Goal: Information Seeking & Learning: Learn about a topic

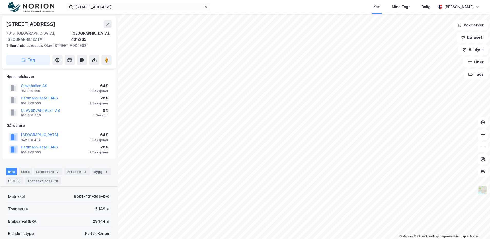
scroll to position [154, 0]
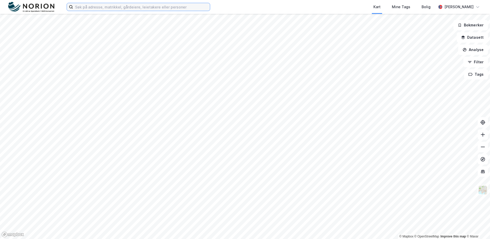
click at [182, 7] on input at bounding box center [141, 7] width 137 height 8
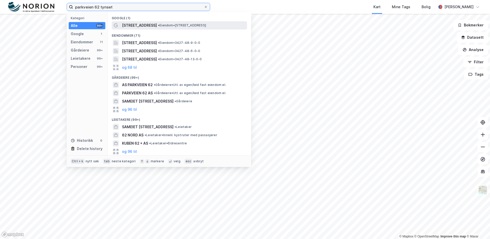
type input "parkveien 62 tynset"
click at [158, 26] on span "• Eiendom • Parkveien 62, 2500 Tynset" at bounding box center [182, 25] width 48 height 4
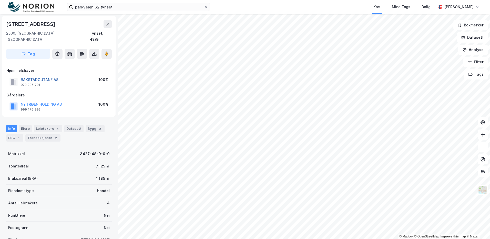
click at [0, 0] on button "BAKSTADGUTANE AS" at bounding box center [0, 0] width 0 height 0
click at [38, 77] on div "BAKSTADGUTANE AS" at bounding box center [40, 80] width 38 height 6
click at [0, 0] on button "BAKSTADGUTANE AS" at bounding box center [0, 0] width 0 height 0
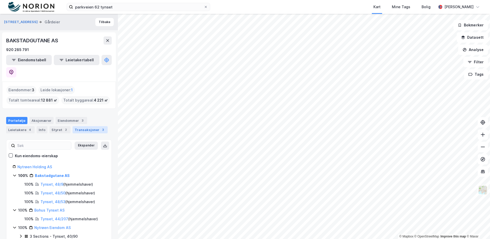
click at [83, 126] on div "Transaksjoner 3" at bounding box center [90, 129] width 35 height 7
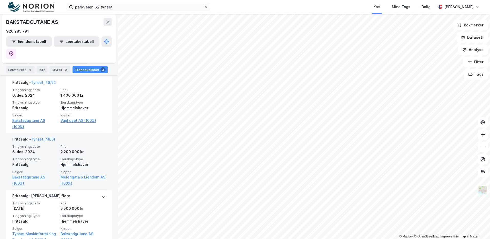
scroll to position [154, 0]
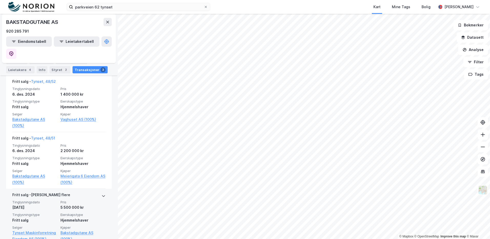
click at [82, 200] on div "Tinglysningsdato 9. feb. 2024 Pris 5 500 000 kr Tinglysningstype Fritt salg Eie…" at bounding box center [58, 221] width 93 height 42
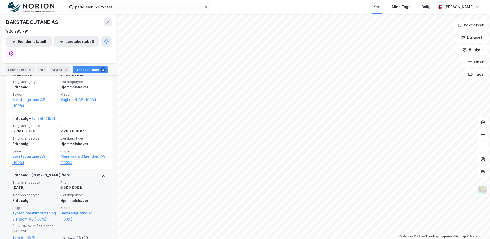
click at [85, 197] on div "Hjemmelshaver" at bounding box center [83, 200] width 45 height 6
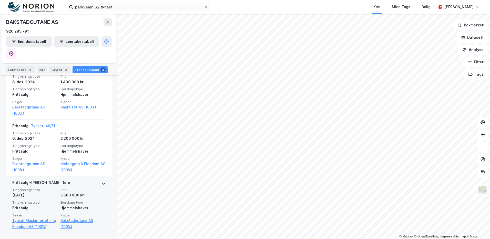
scroll to position [154, 0]
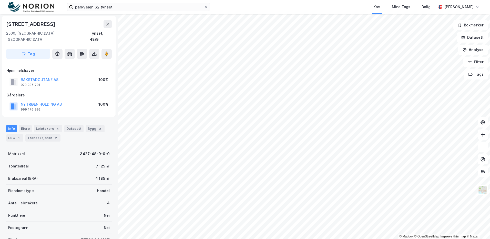
click at [51, 136] on div "Info Eiere Leietakere 4 Datasett Bygg 2 ESG 1 Transaksjoner 2" at bounding box center [59, 131] width 118 height 25
click at [53, 135] on div "2" at bounding box center [55, 137] width 5 height 5
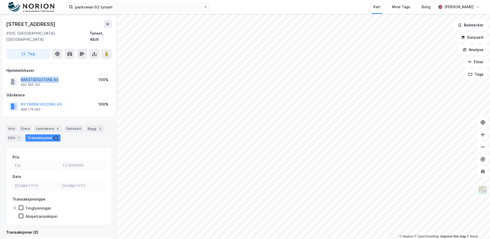
drag, startPoint x: 66, startPoint y: 74, endPoint x: 22, endPoint y: 73, distance: 44.6
click at [22, 76] on div "BAKSTADGUTANE AS 920 285 791 100%" at bounding box center [58, 82] width 105 height 12
copy button "BAKSTADGUTANE AS"
click at [12, 125] on div "Info" at bounding box center [11, 128] width 11 height 7
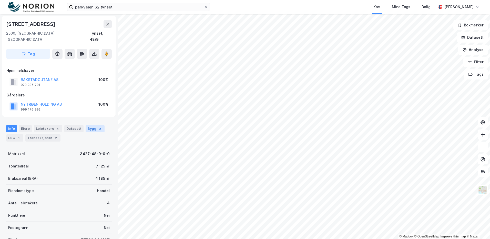
click at [86, 125] on div "Bygg 2" at bounding box center [95, 128] width 19 height 7
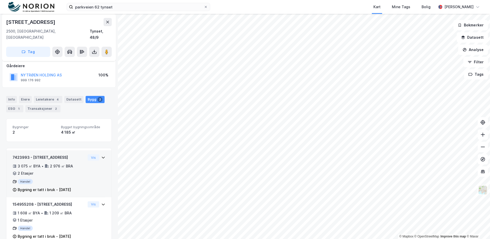
scroll to position [36, 0]
